Goal: Task Accomplishment & Management: Use online tool/utility

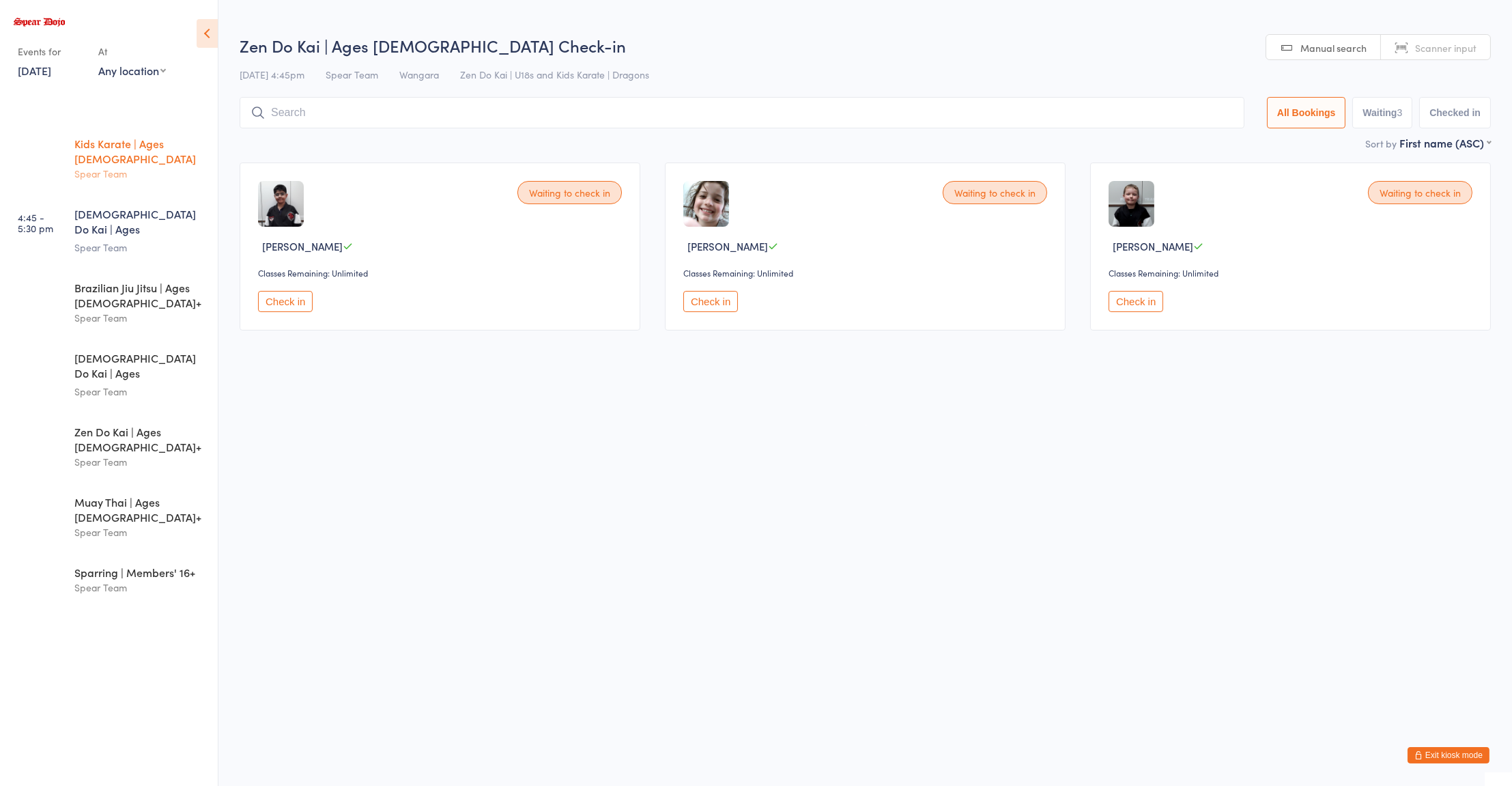
click at [163, 132] on div "Kids Karate | Ages [DEMOGRAPHIC_DATA] Spear Team" at bounding box center [146, 159] width 143 height 69
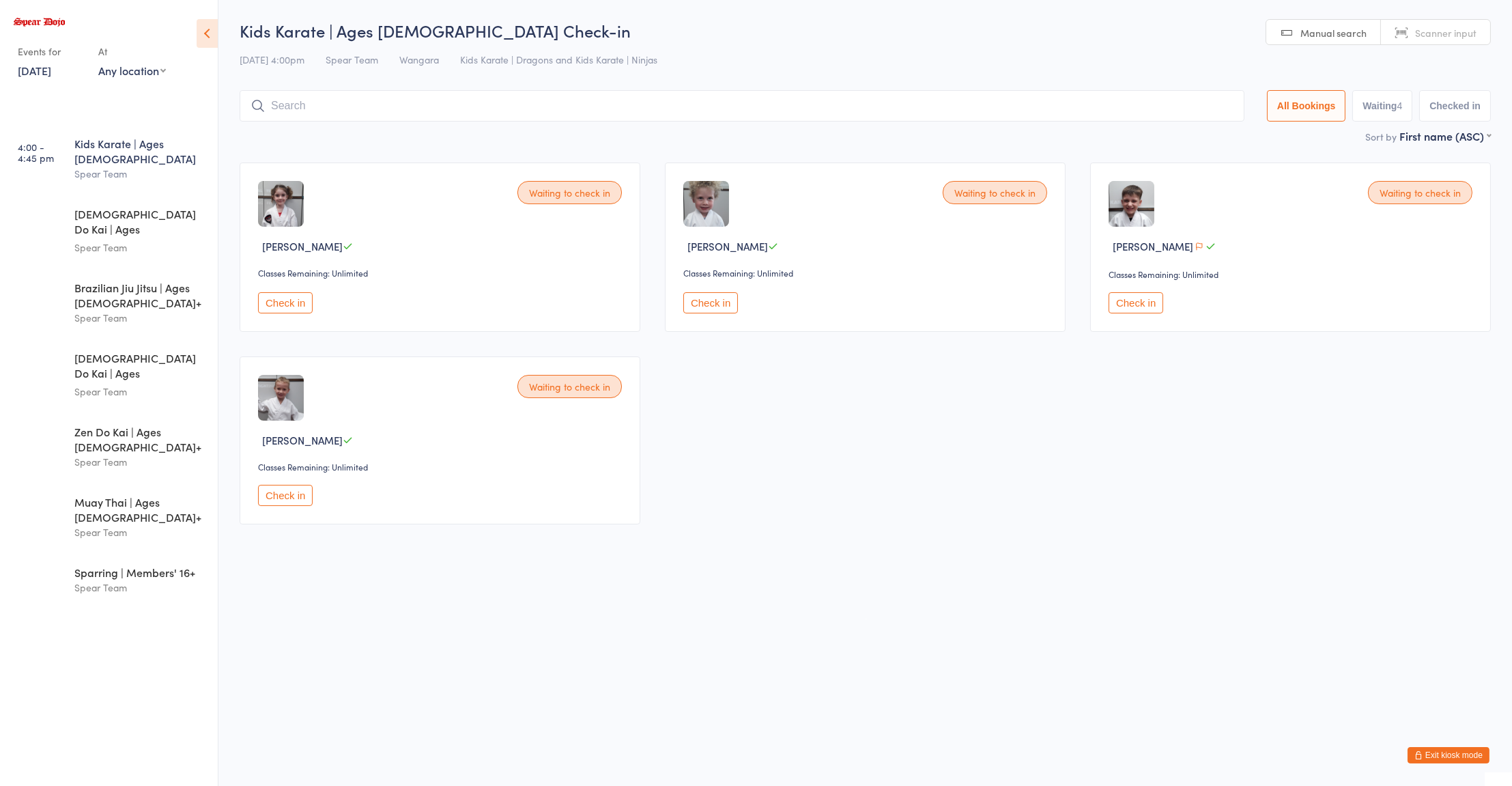
click at [1116, 303] on button "Check in" at bounding box center [1135, 303] width 55 height 21
click at [720, 302] on button "Check in" at bounding box center [710, 303] width 55 height 21
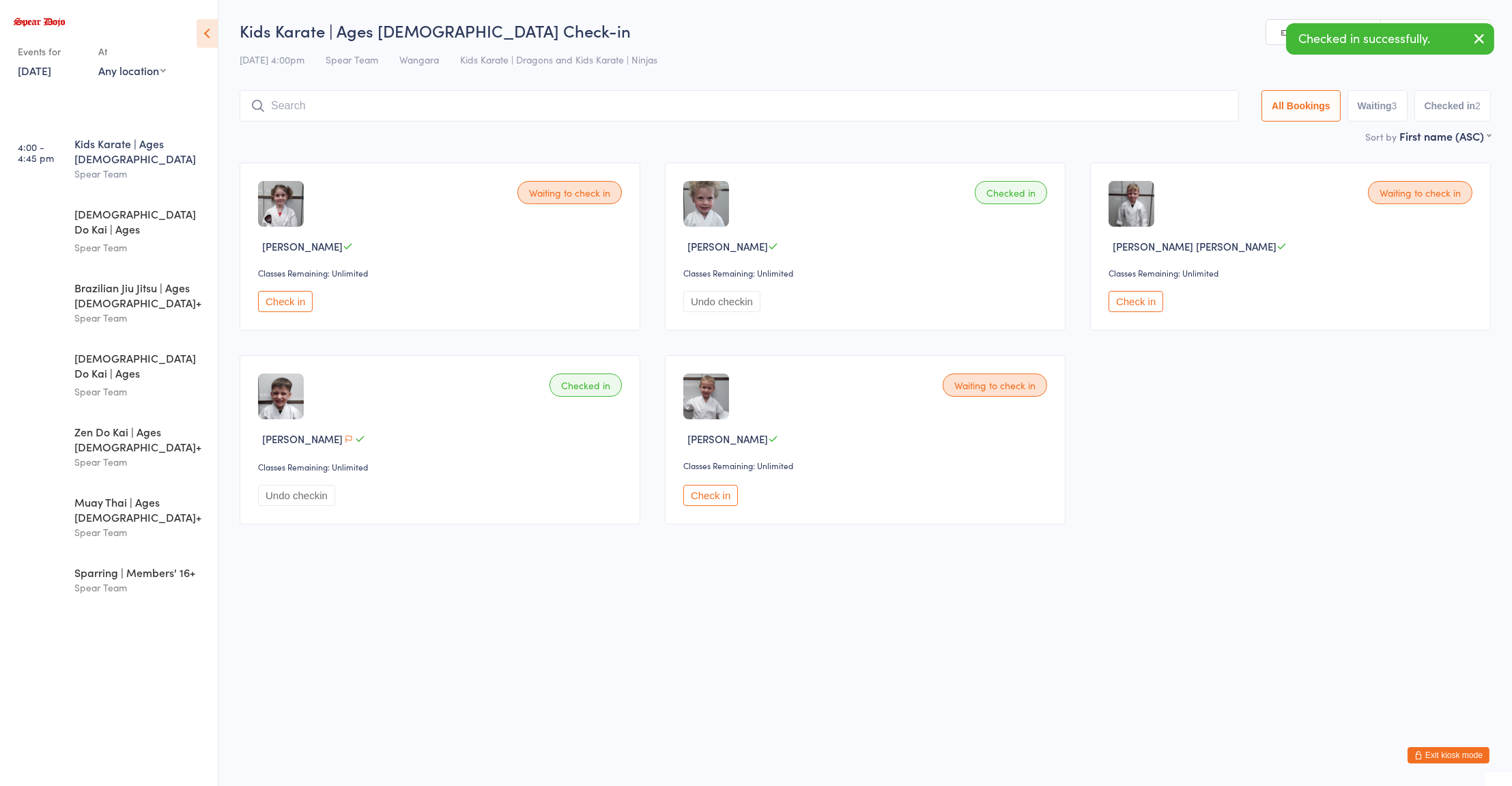
click at [380, 104] on input "search" at bounding box center [739, 106] width 999 height 32
type input "[PERSON_NAME]"
click at [424, 130] on div "[PERSON_NAME] Brown Check in" at bounding box center [739, 135] width 997 height 32
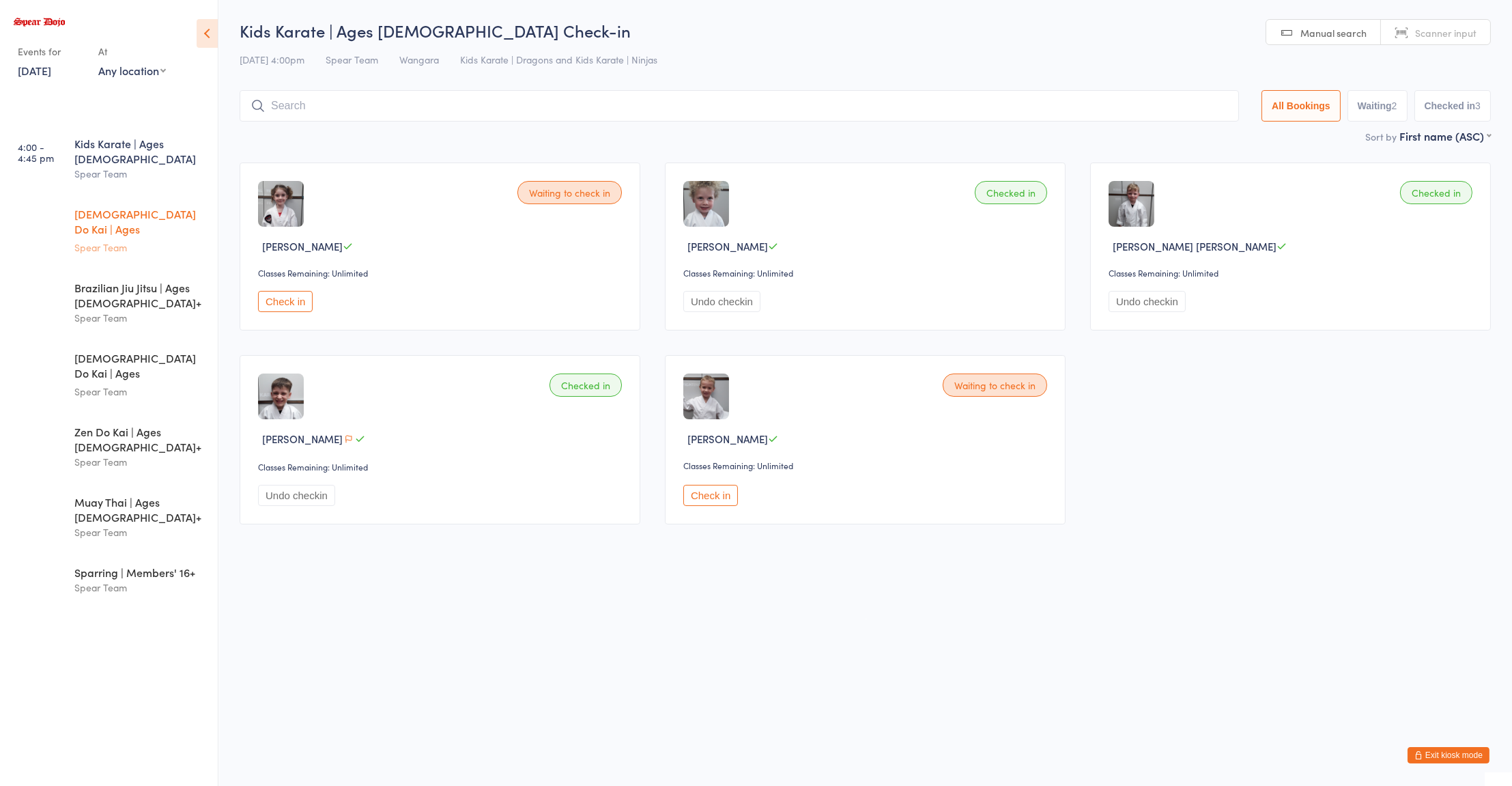
click at [149, 240] on div "Spear Team" at bounding box center [140, 247] width 132 height 16
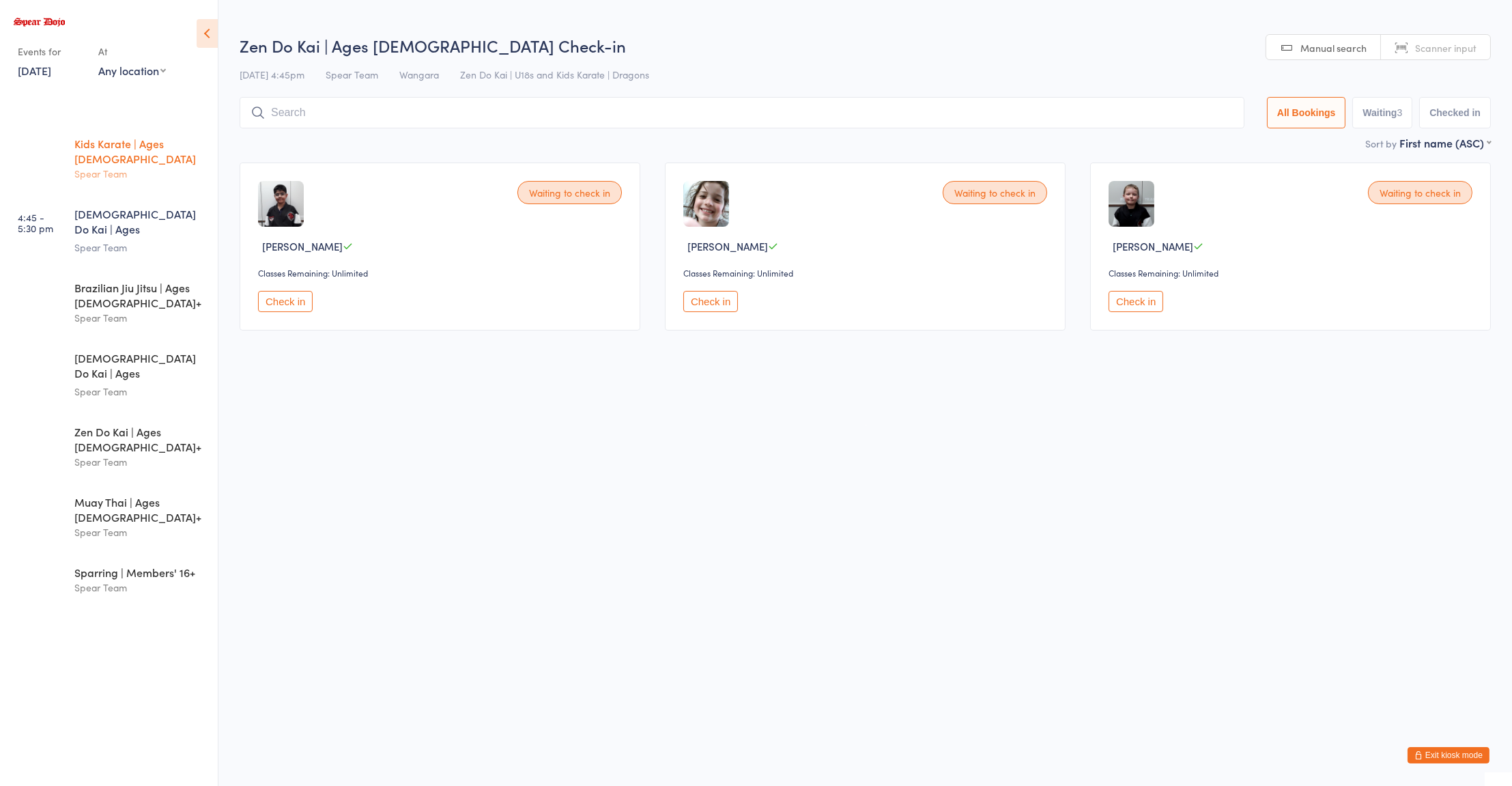
click at [131, 166] on div "Spear Team" at bounding box center [140, 174] width 132 height 16
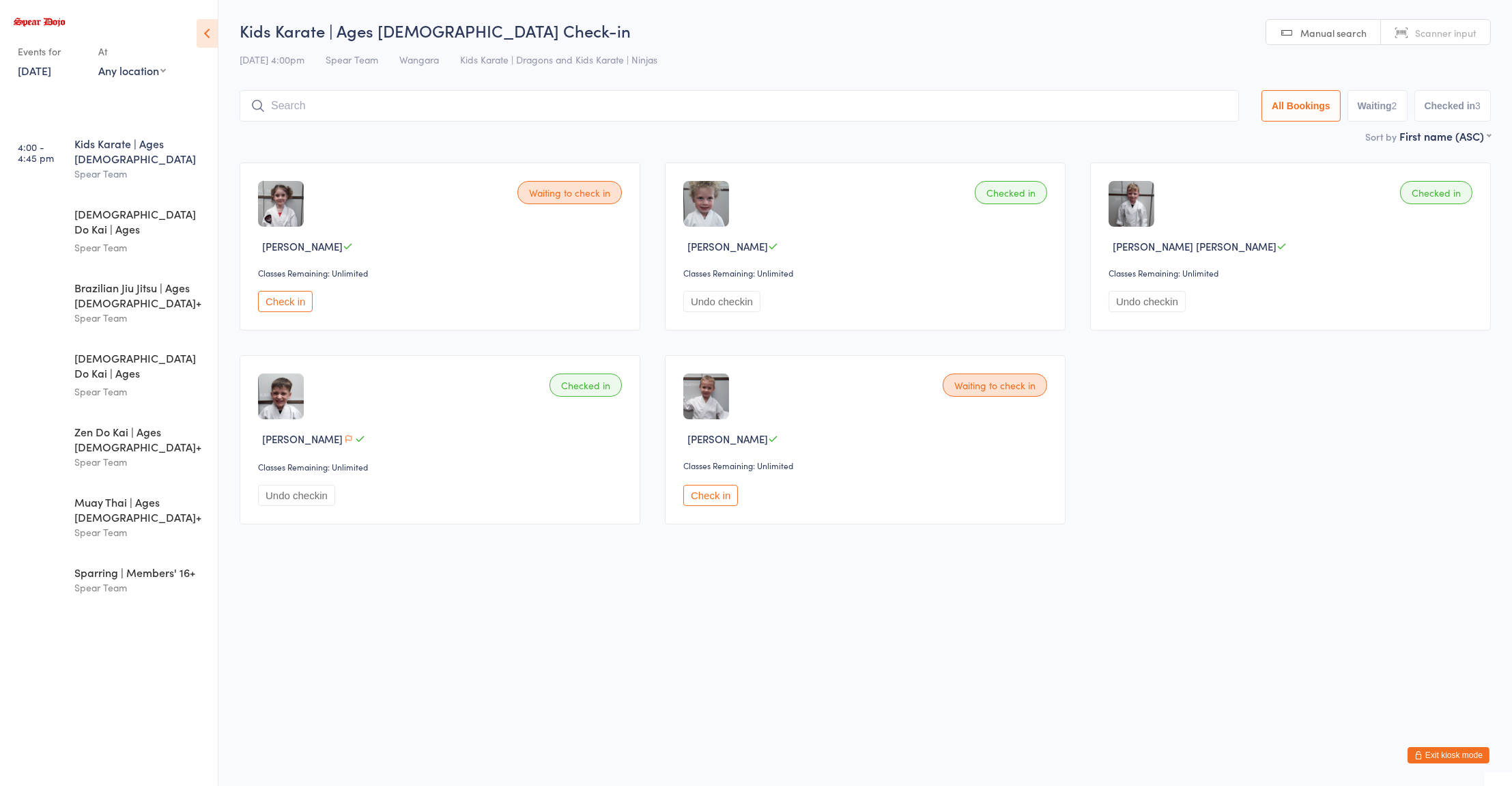
click at [1038, 607] on html "You have now entered Kiosk Mode. Members will be able to check themselves in us…" at bounding box center [756, 393] width 1512 height 786
click at [112, 206] on div "[DEMOGRAPHIC_DATA] Do Kai | Ages [DEMOGRAPHIC_DATA]" at bounding box center [140, 223] width 132 height 33
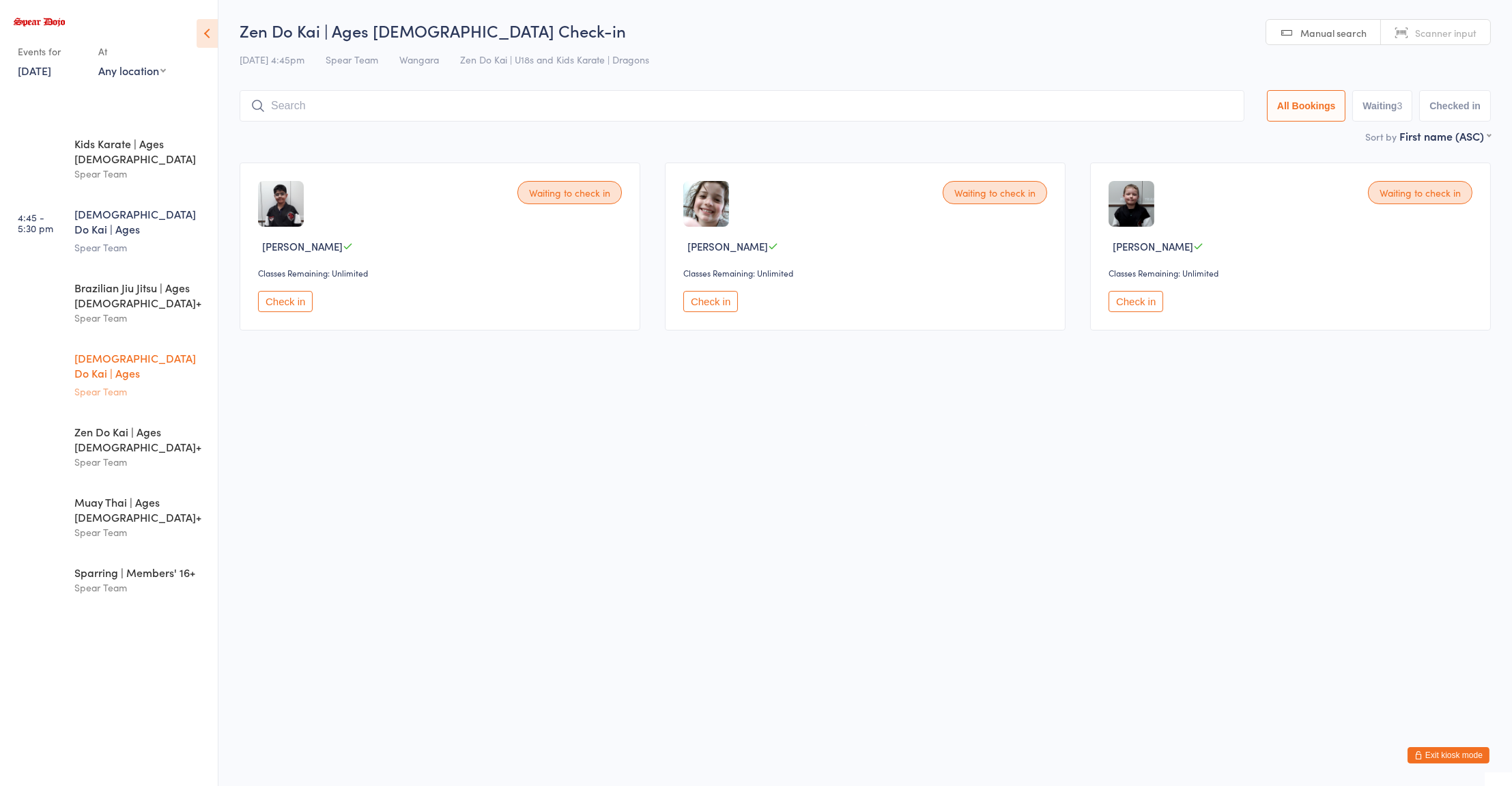
click at [146, 384] on div "Spear Team" at bounding box center [140, 391] width 132 height 16
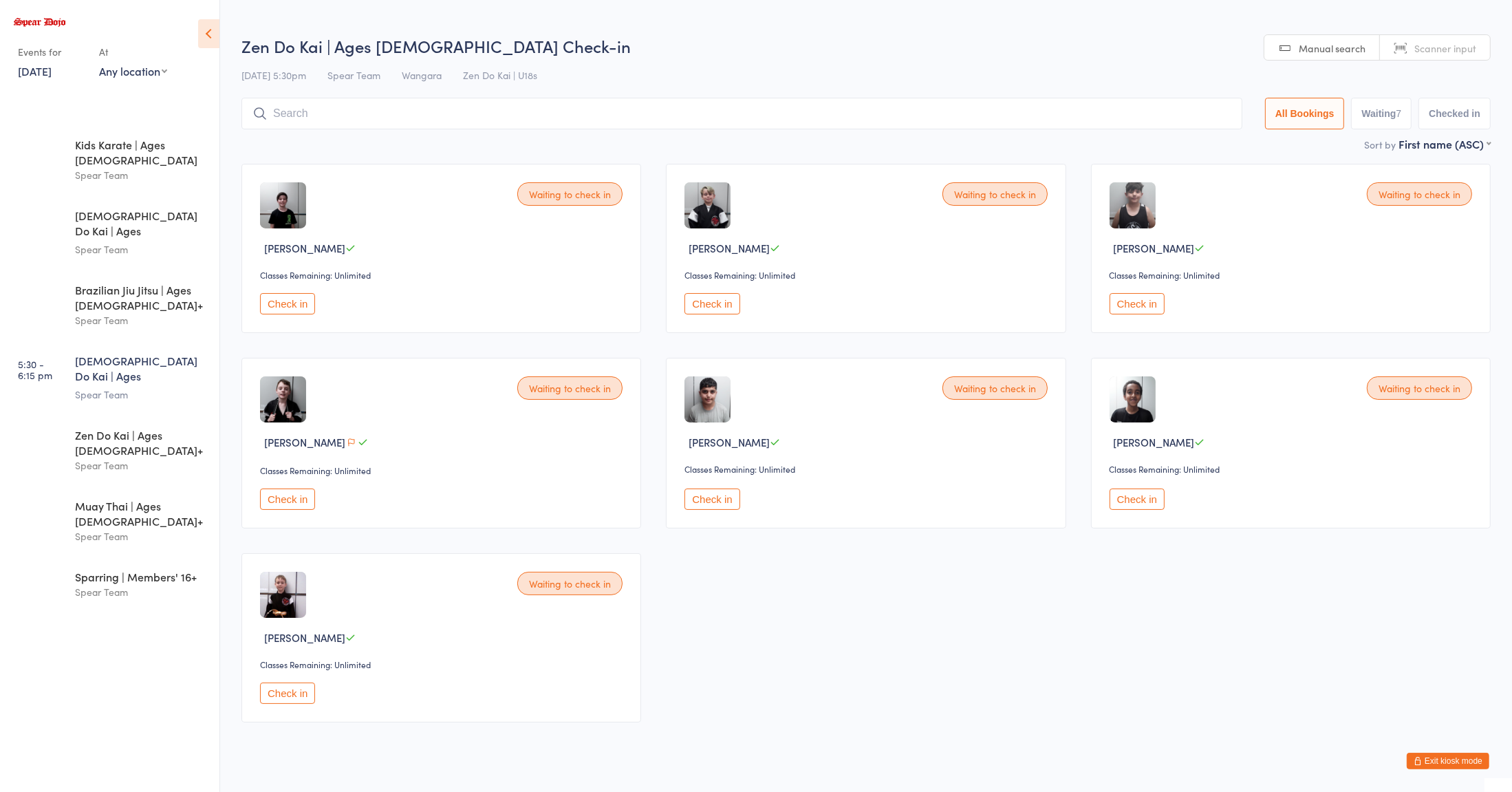
scroll to position [27, 0]
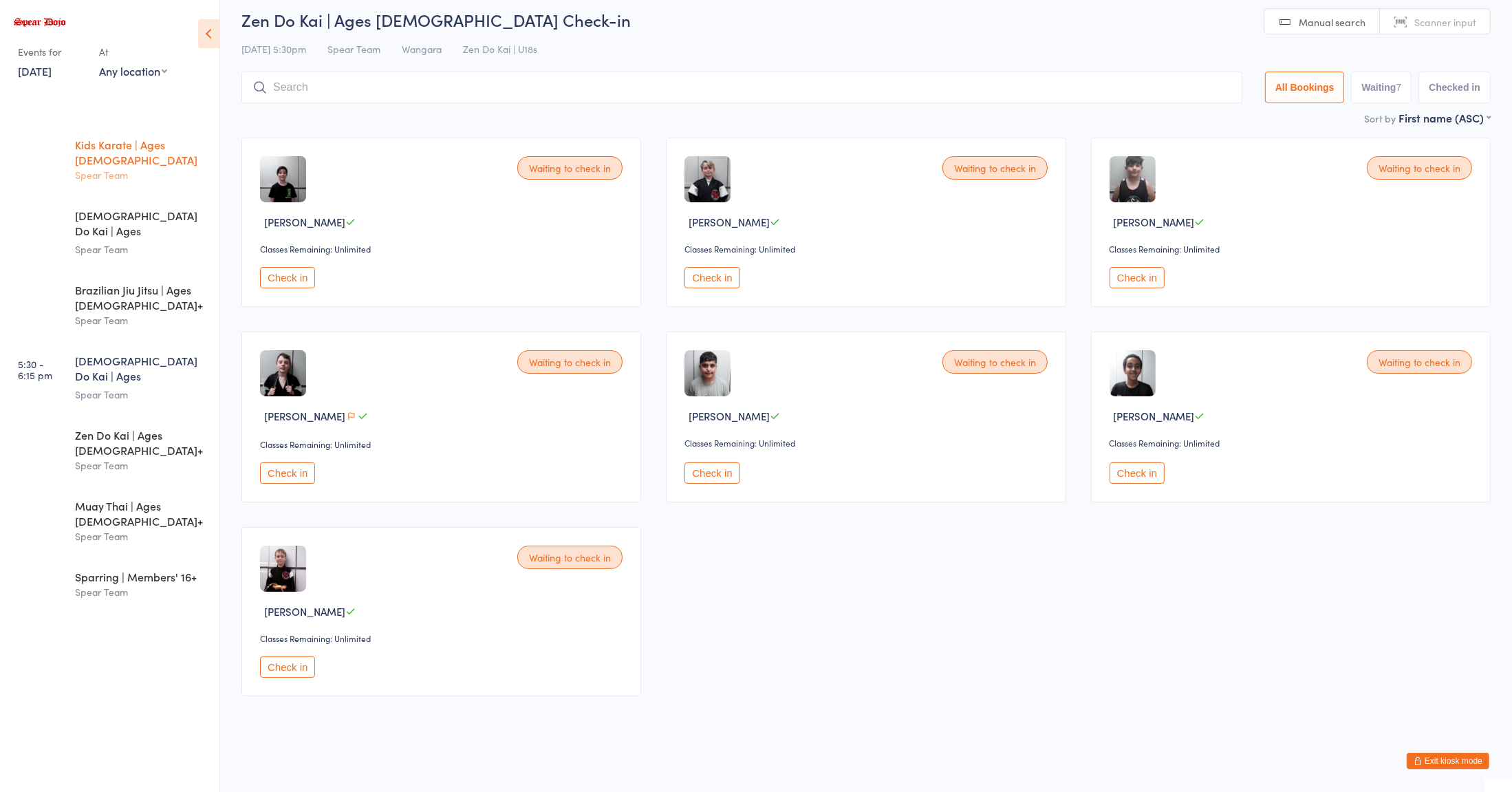
click at [138, 168] on div "Spear Team" at bounding box center [141, 175] width 133 height 16
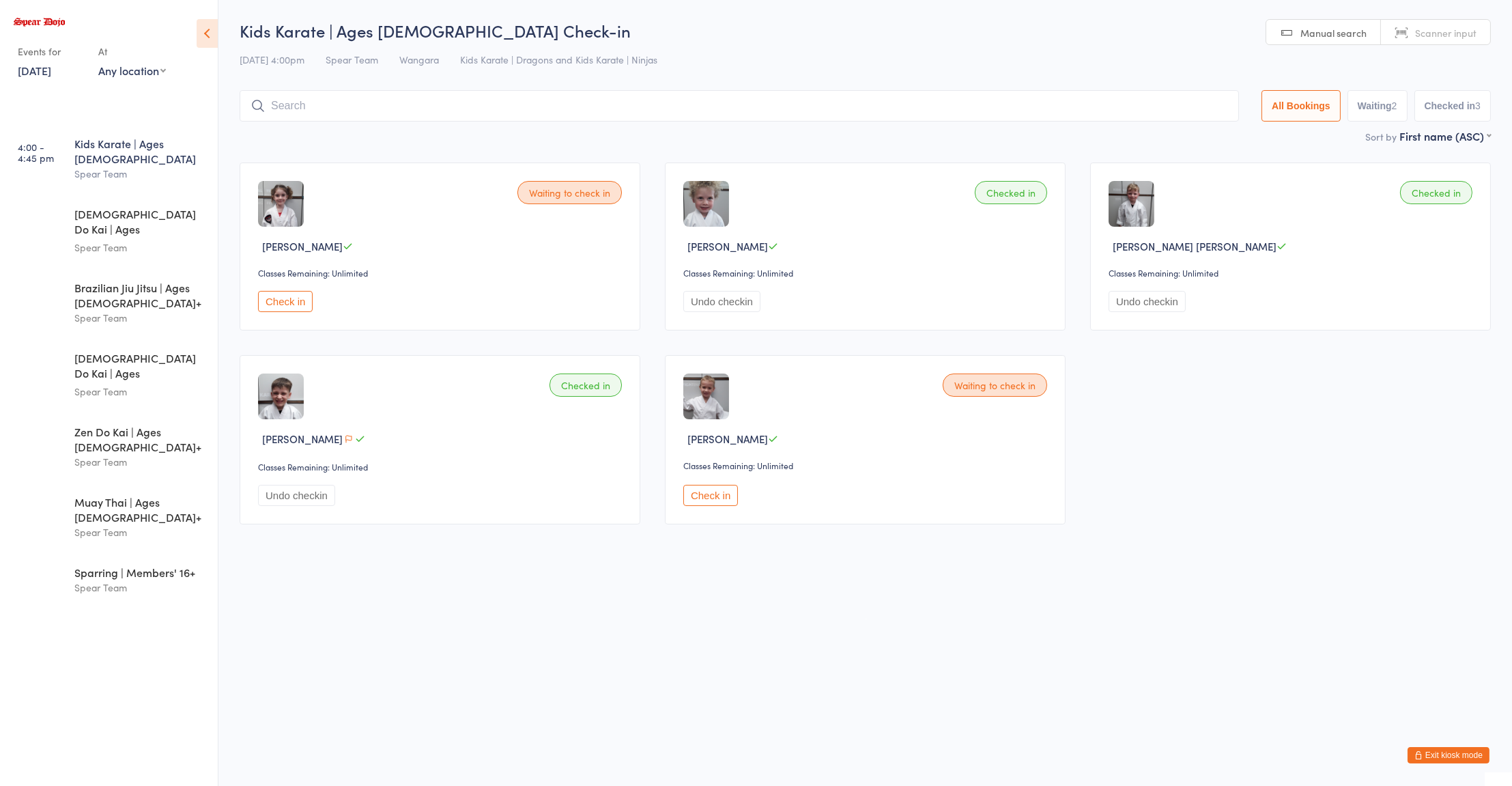
click at [385, 104] on input "search" at bounding box center [739, 106] width 999 height 32
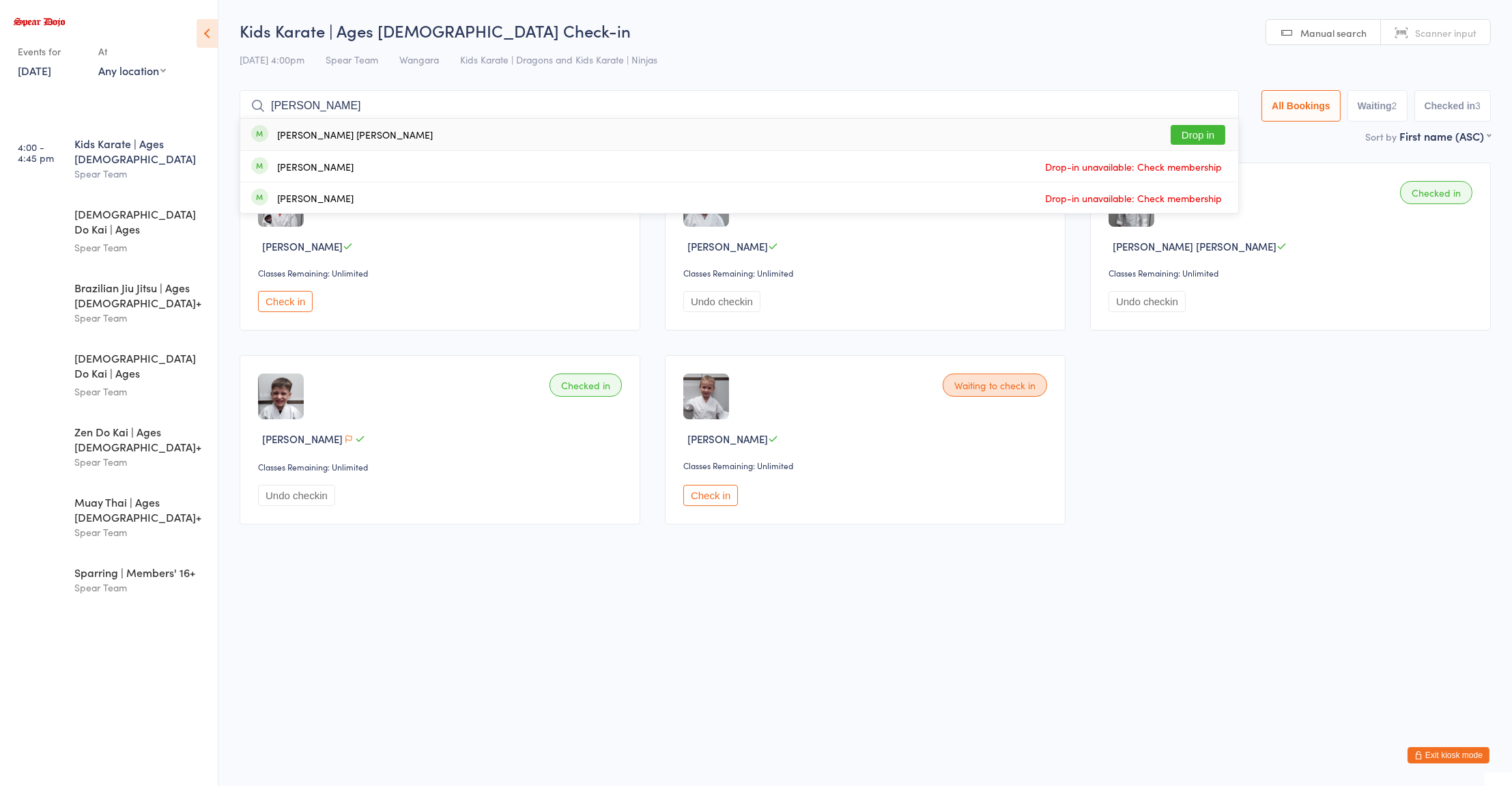
type input "[PERSON_NAME]"
click at [318, 133] on div "[PERSON_NAME] [PERSON_NAME]" at bounding box center [355, 135] width 156 height 11
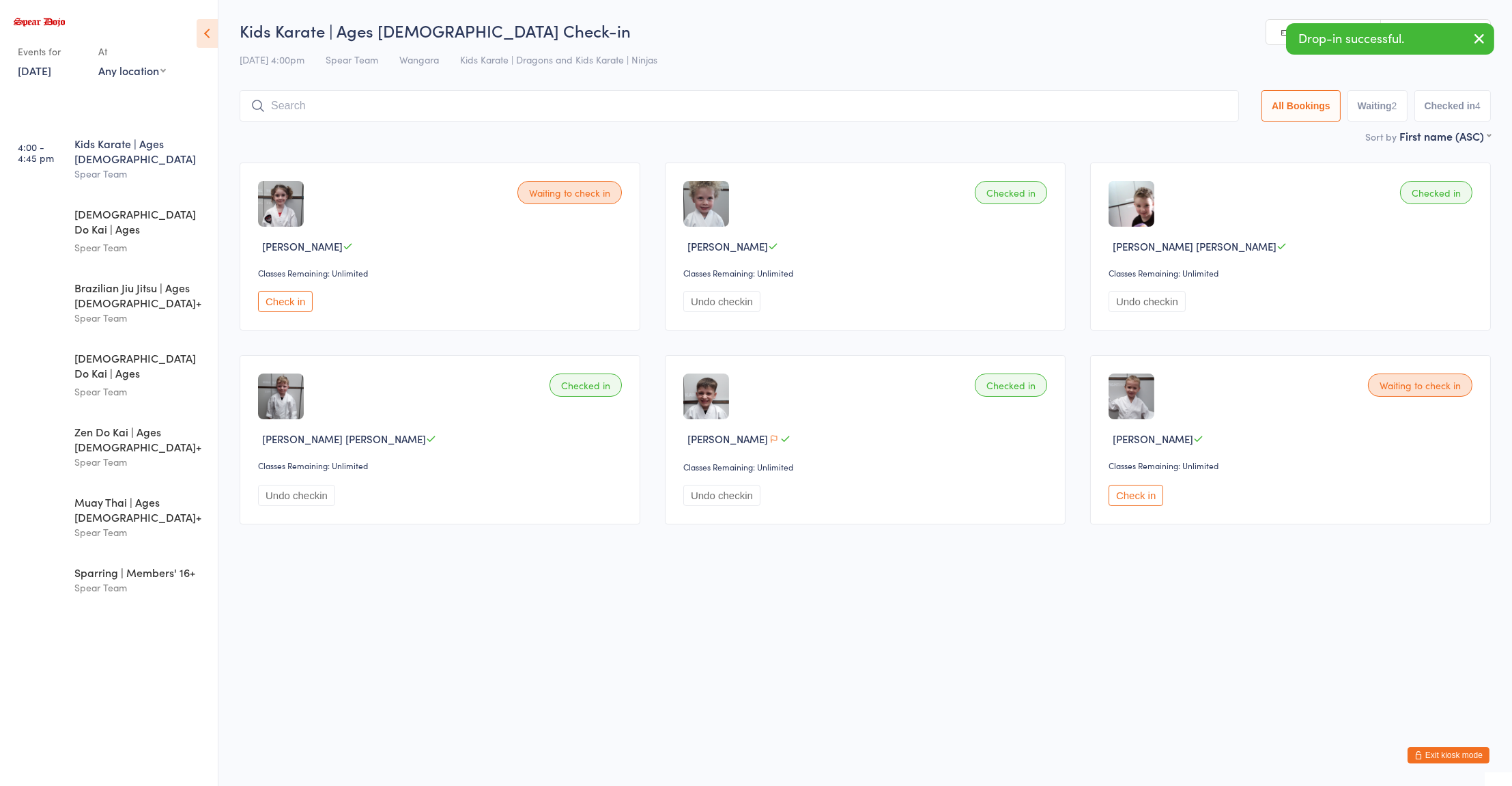
click at [1049, 639] on html "You have now entered Kiosk Mode. Members will be able to check themselves in us…" at bounding box center [756, 393] width 1512 height 786
click at [1072, 641] on html "You have now entered Kiosk Mode. Members will be able to check themselves in us…" at bounding box center [756, 393] width 1512 height 786
click at [1113, 675] on html "You have now entered Kiosk Mode. Members will be able to check themselves in us…" at bounding box center [756, 393] width 1512 height 786
click at [1042, 602] on html "You have now entered Kiosk Mode. Members will be able to check themselves in us…" at bounding box center [756, 393] width 1512 height 786
click at [302, 295] on button "Check in" at bounding box center [285, 301] width 55 height 21
